Goal: Task Accomplishment & Management: Manage account settings

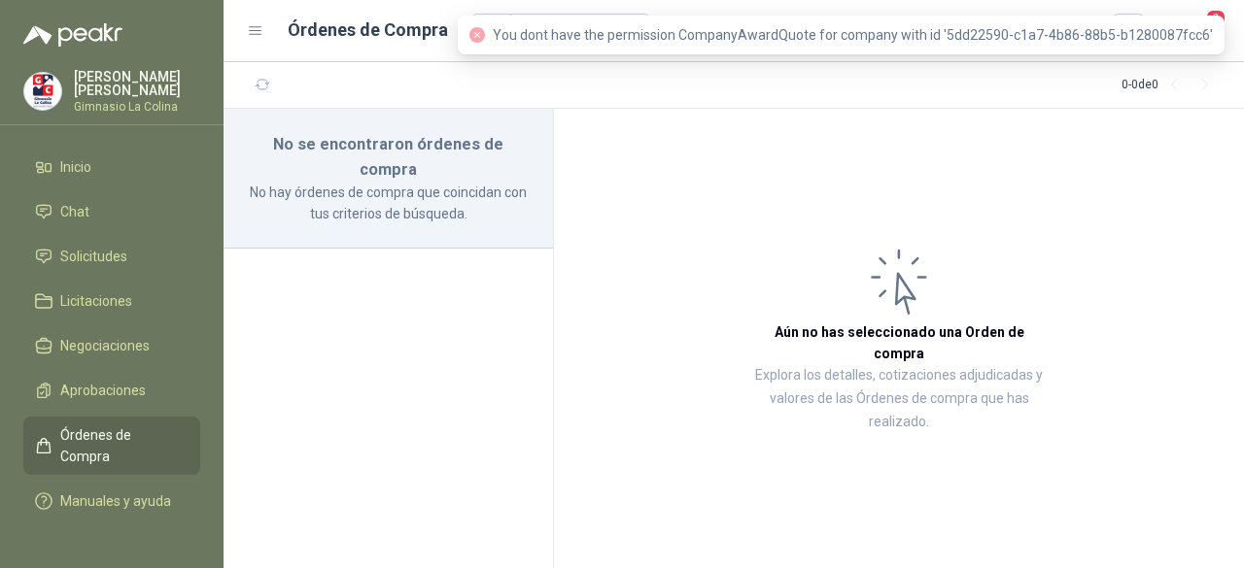
click at [1080, 243] on article "Aún no has seleccionado una Orden de compra Explora los detalles, cotizaciones …" at bounding box center [899, 339] width 690 height 460
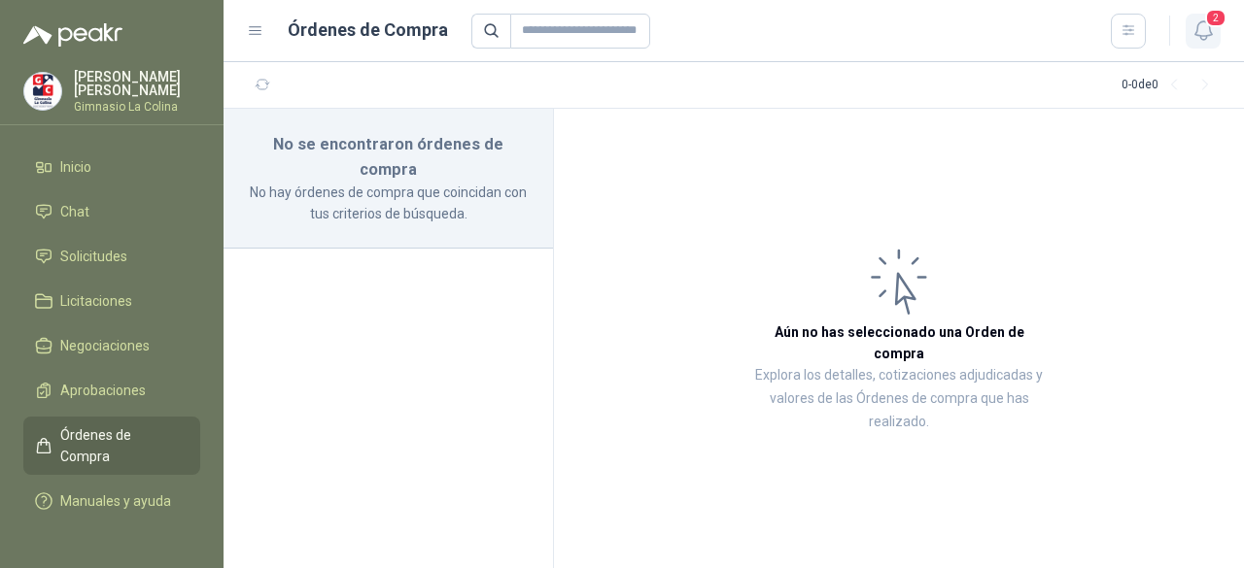
click at [1205, 32] on icon "button" at bounding box center [1203, 30] width 24 height 24
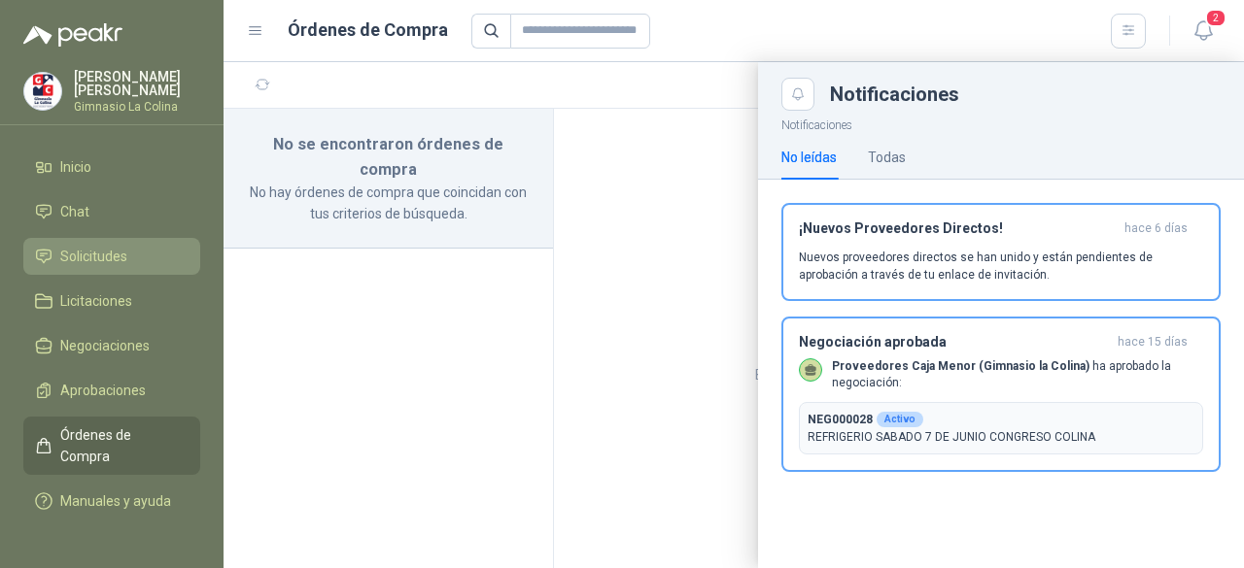
click at [105, 250] on span "Solicitudes" at bounding box center [93, 256] width 67 height 21
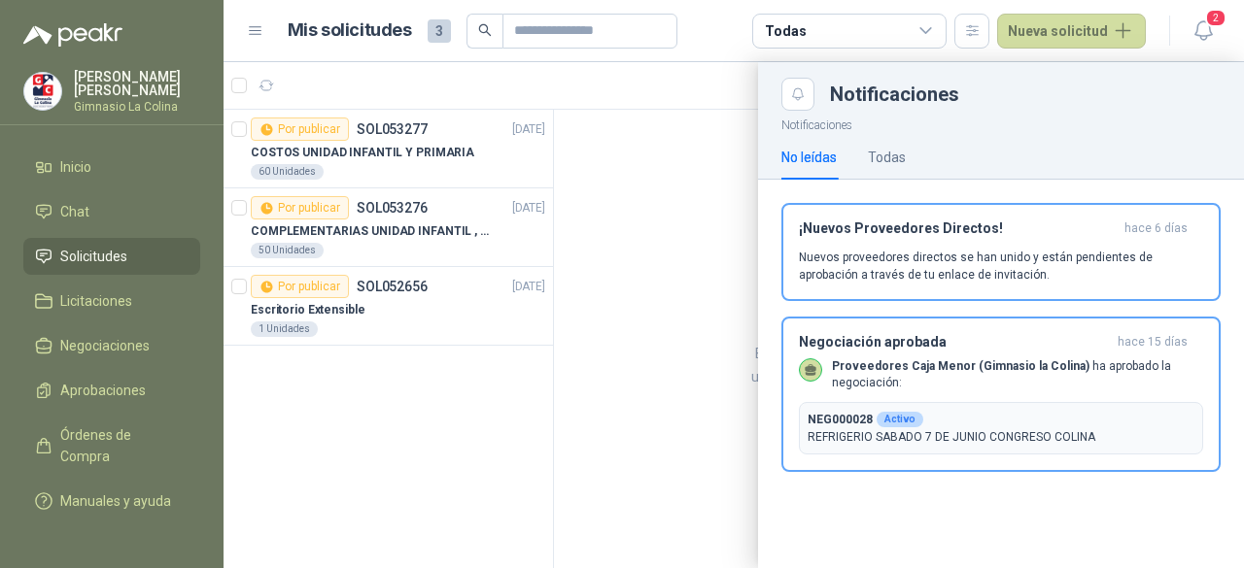
click at [233, 209] on div at bounding box center [734, 315] width 1020 height 506
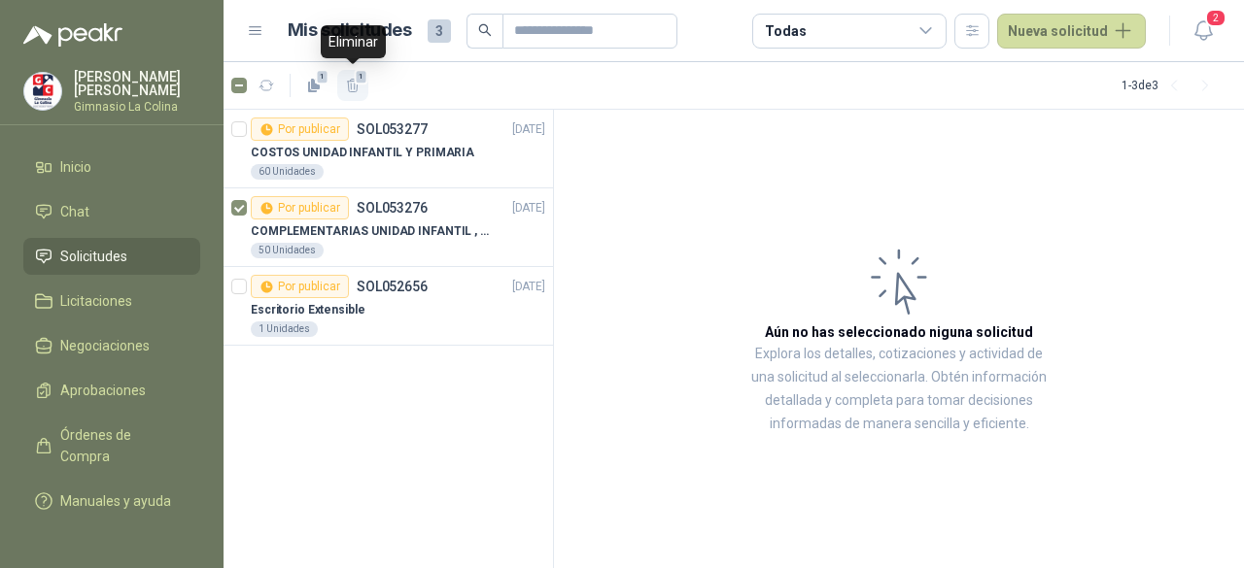
click at [359, 90] on icon "button" at bounding box center [353, 86] width 17 height 17
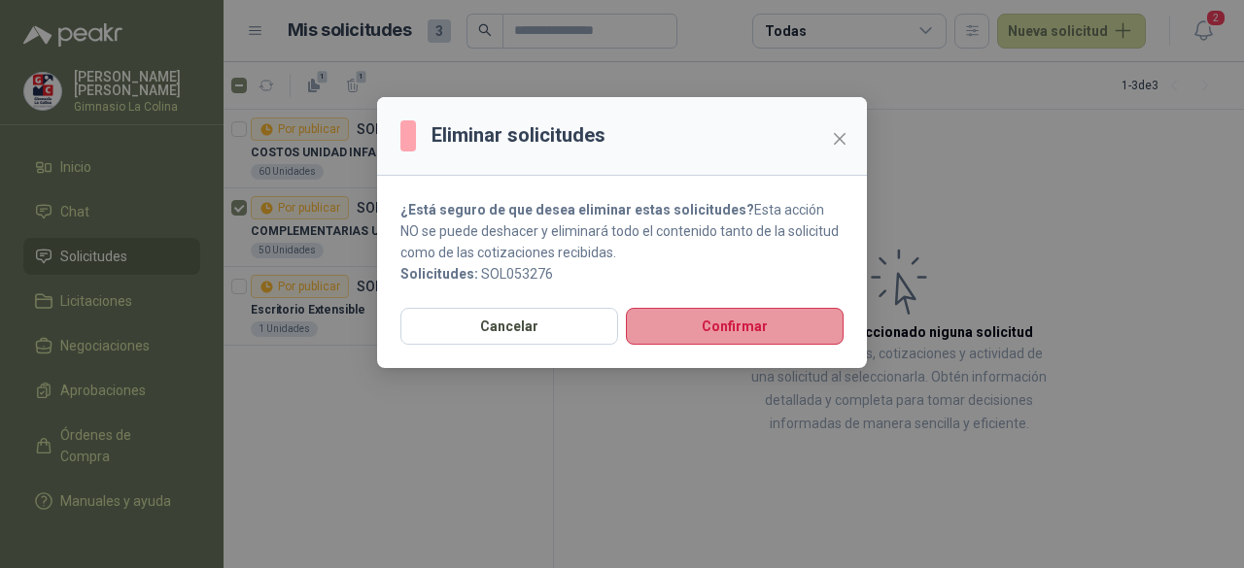
click at [704, 329] on button "Confirmar" at bounding box center [735, 326] width 218 height 37
